Goal: Transaction & Acquisition: Purchase product/service

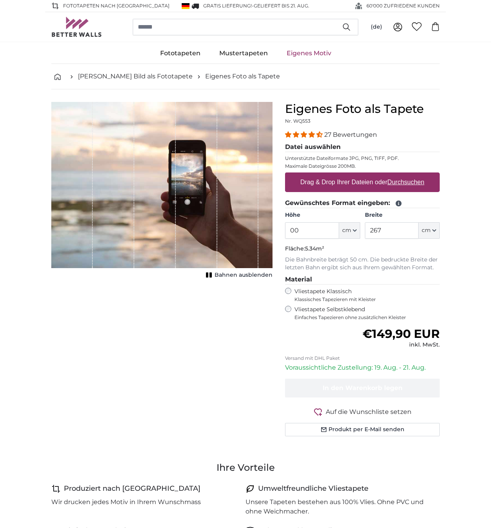
type input "0"
type input "197"
type input "7"
click at [358, 182] on label "Drag & Drop Ihrer Dateien oder Durchsuchen" at bounding box center [362, 182] width 130 height 16
click at [358, 175] on input "Drag & Drop Ihrer Dateien oder Durchsuchen" at bounding box center [362, 173] width 155 height 2
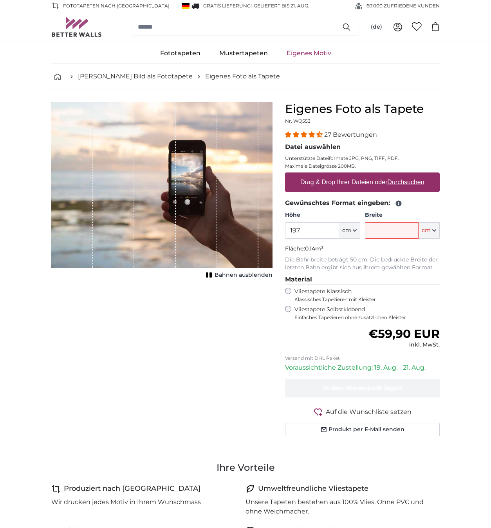
type input "**********"
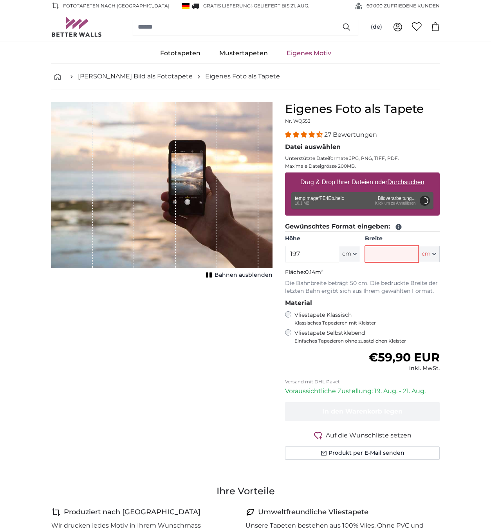
click at [396, 255] on input "Breite" at bounding box center [392, 254] width 54 height 16
type input "200"
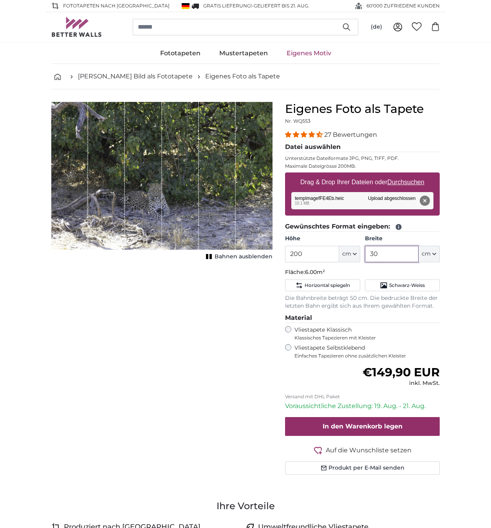
type input "3"
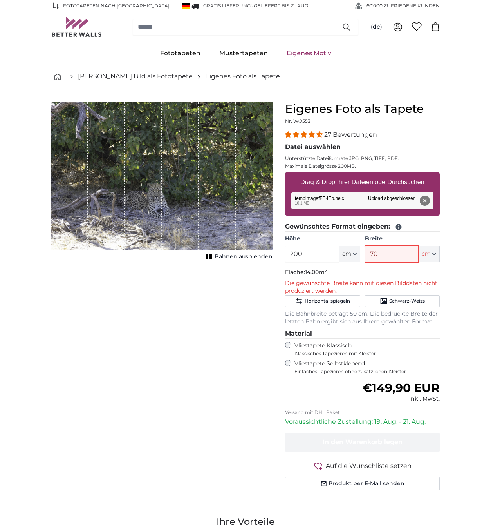
type input "7"
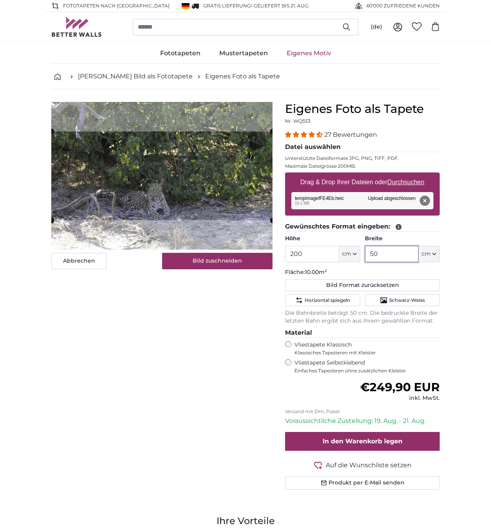
type input "5"
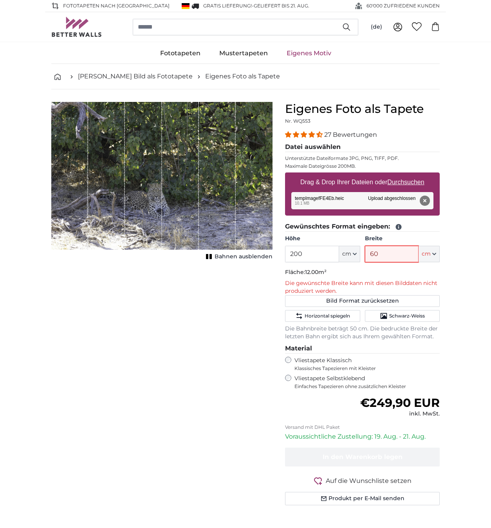
type input "6"
type input "5"
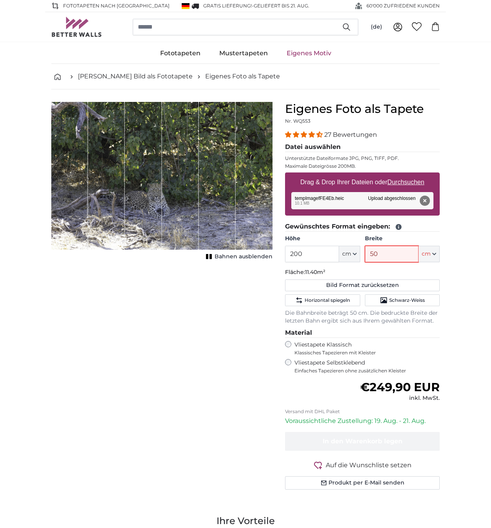
type input "500"
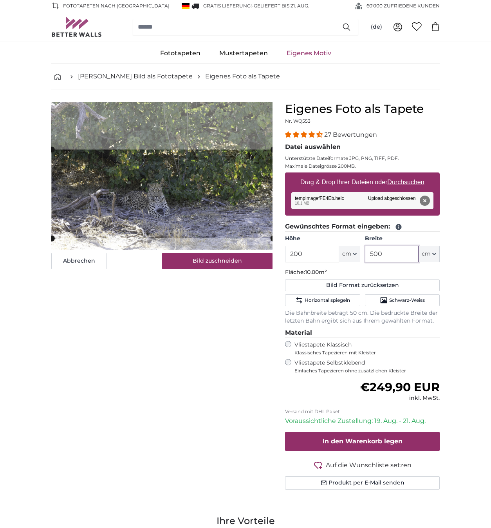
click at [195, 219] on cropper-handle at bounding box center [162, 194] width 221 height 89
type input "500"
click at [211, 263] on button "Bild zuschneiden" at bounding box center [217, 261] width 111 height 16
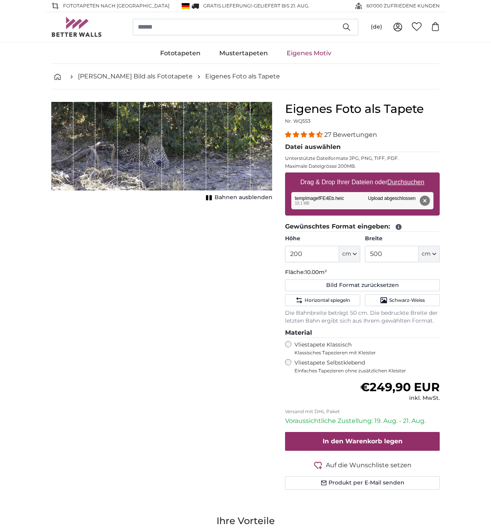
click at [253, 199] on span "Bahnen ausblenden" at bounding box center [244, 198] width 58 height 8
click at [311, 298] on span "Horizontal spiegeln" at bounding box center [327, 300] width 45 height 6
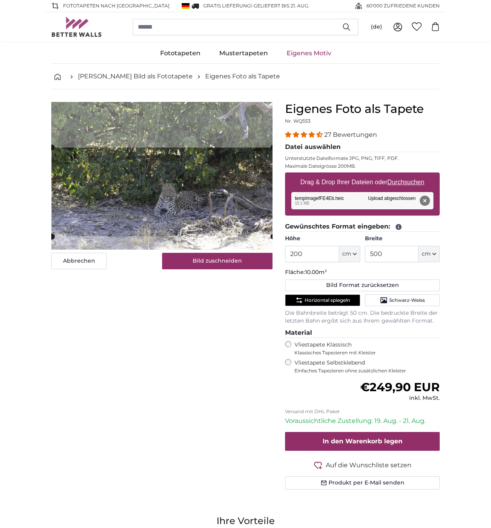
click at [167, 208] on cropper-handle at bounding box center [162, 192] width 221 height 89
